Goal: Transaction & Acquisition: Subscribe to service/newsletter

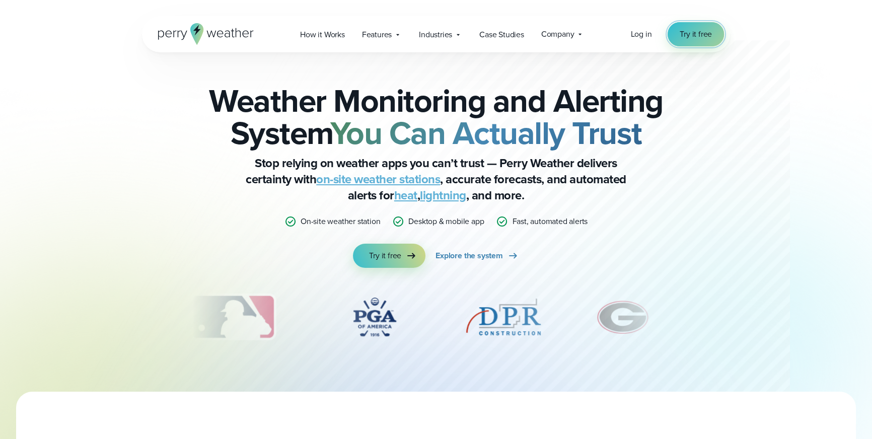
click at [685, 29] on span "Try it free" at bounding box center [696, 34] width 32 height 12
